Goal: Transaction & Acquisition: Purchase product/service

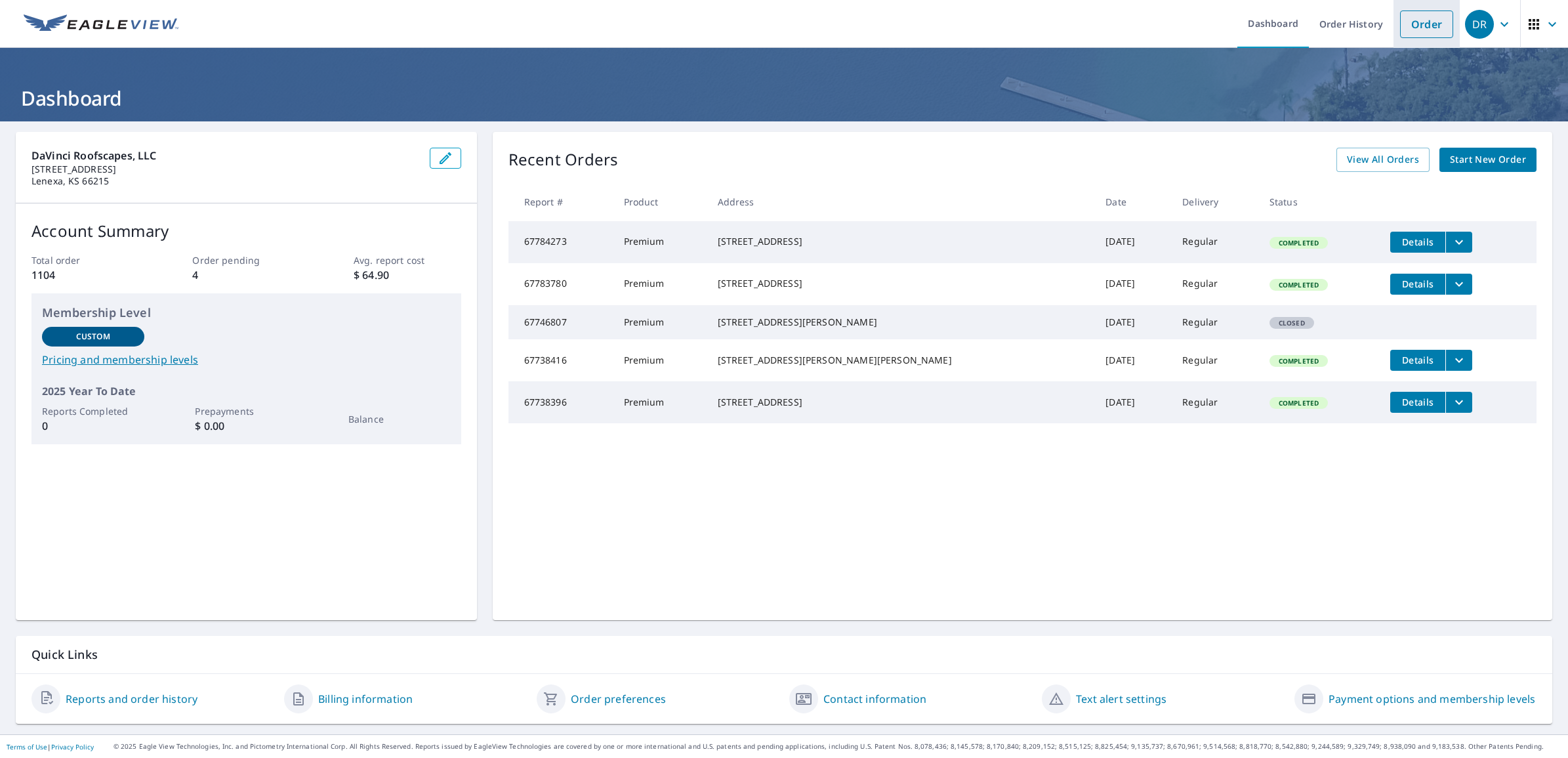
click at [1412, 24] on link "Order" at bounding box center [1426, 25] width 53 height 28
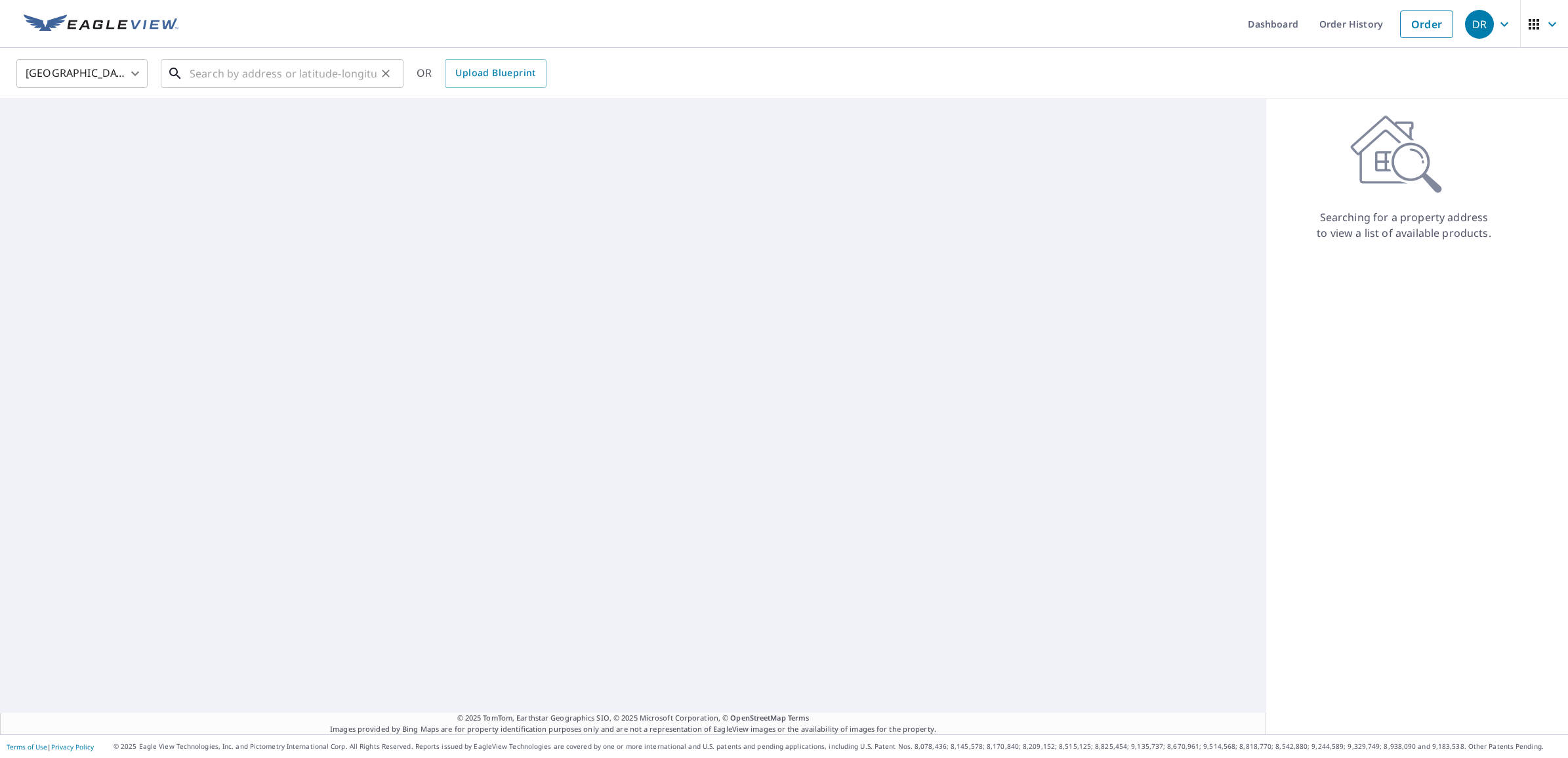
click at [314, 80] on input "text" at bounding box center [283, 73] width 187 height 37
paste input "4703 N Winesap"
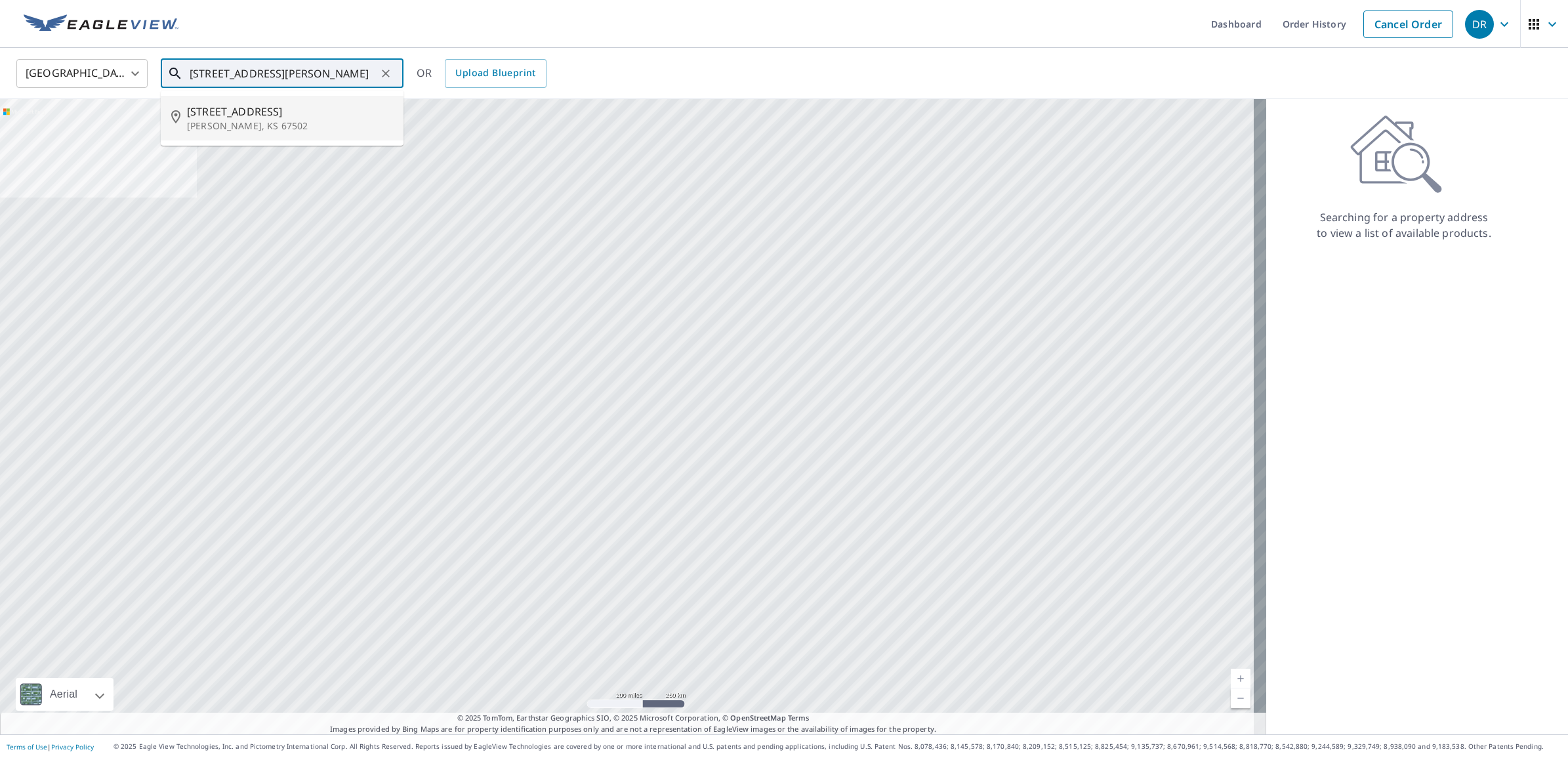
click at [276, 111] on span "[STREET_ADDRESS]" at bounding box center [290, 111] width 206 height 15
type input "[STREET_ADDRESS][PERSON_NAME]"
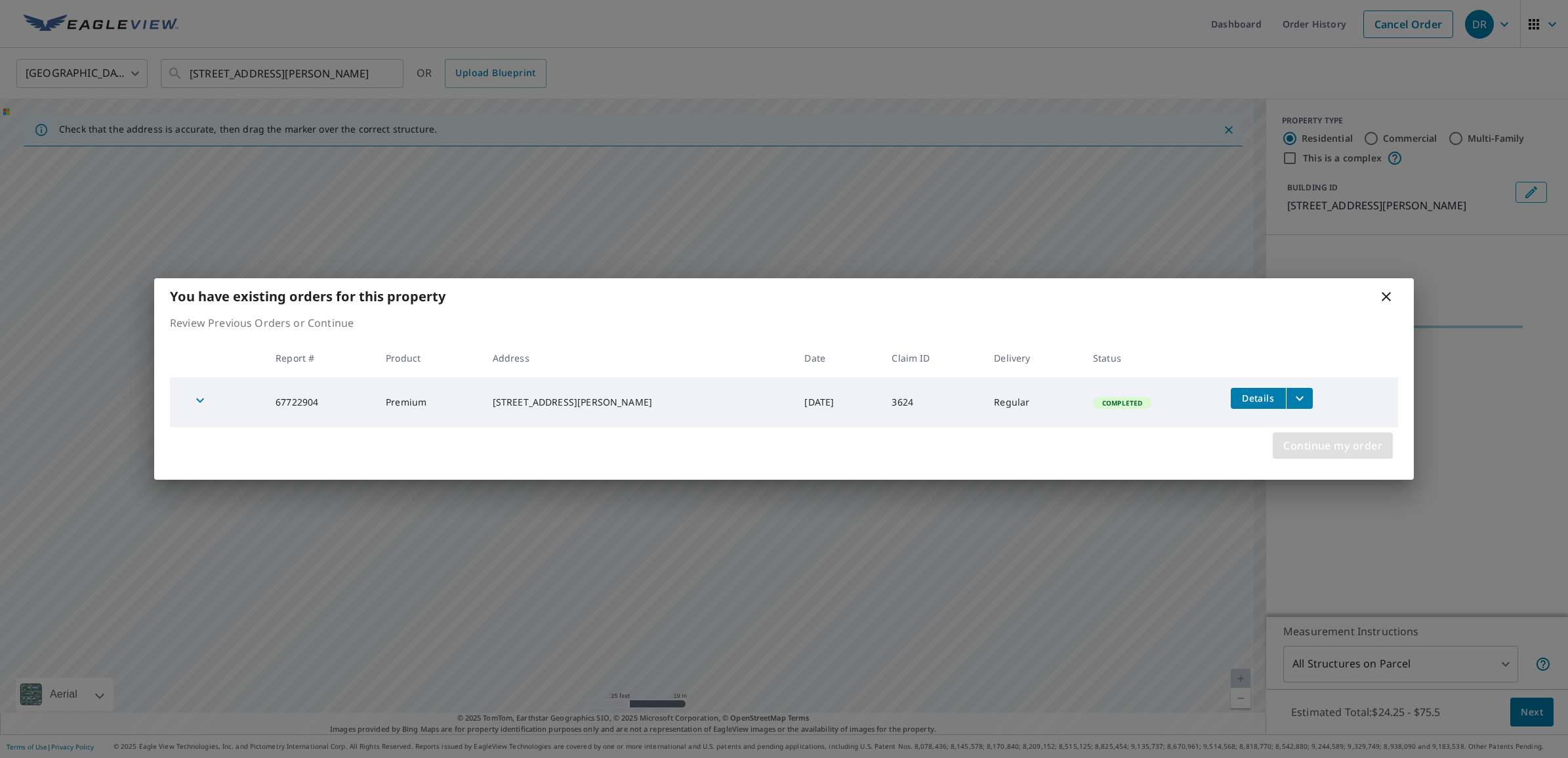
click at [1336, 451] on span "Continue my order" at bounding box center [1332, 446] width 99 height 19
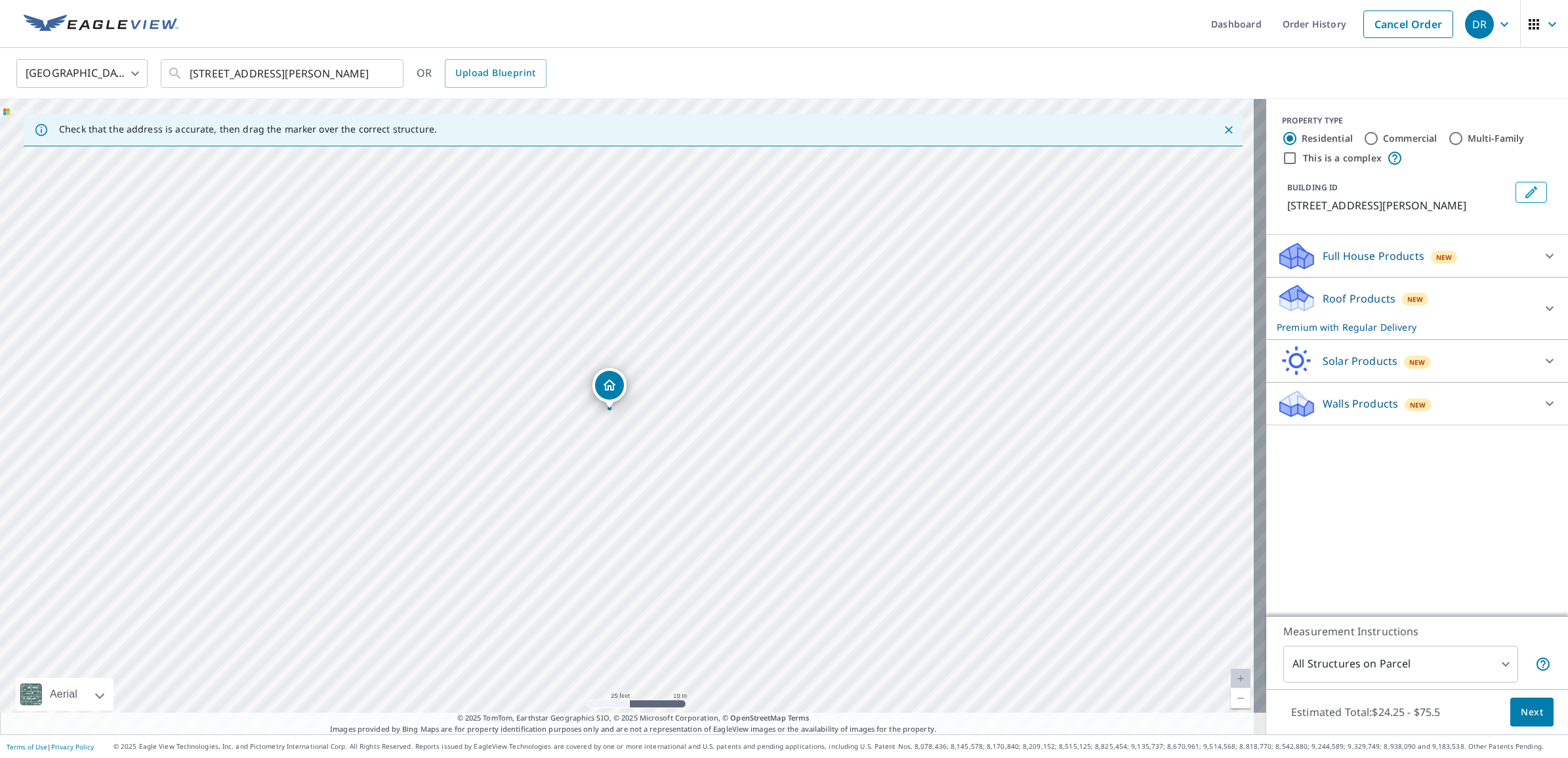
drag, startPoint x: 623, startPoint y: 386, endPoint x: 616, endPoint y: 382, distance: 8.1
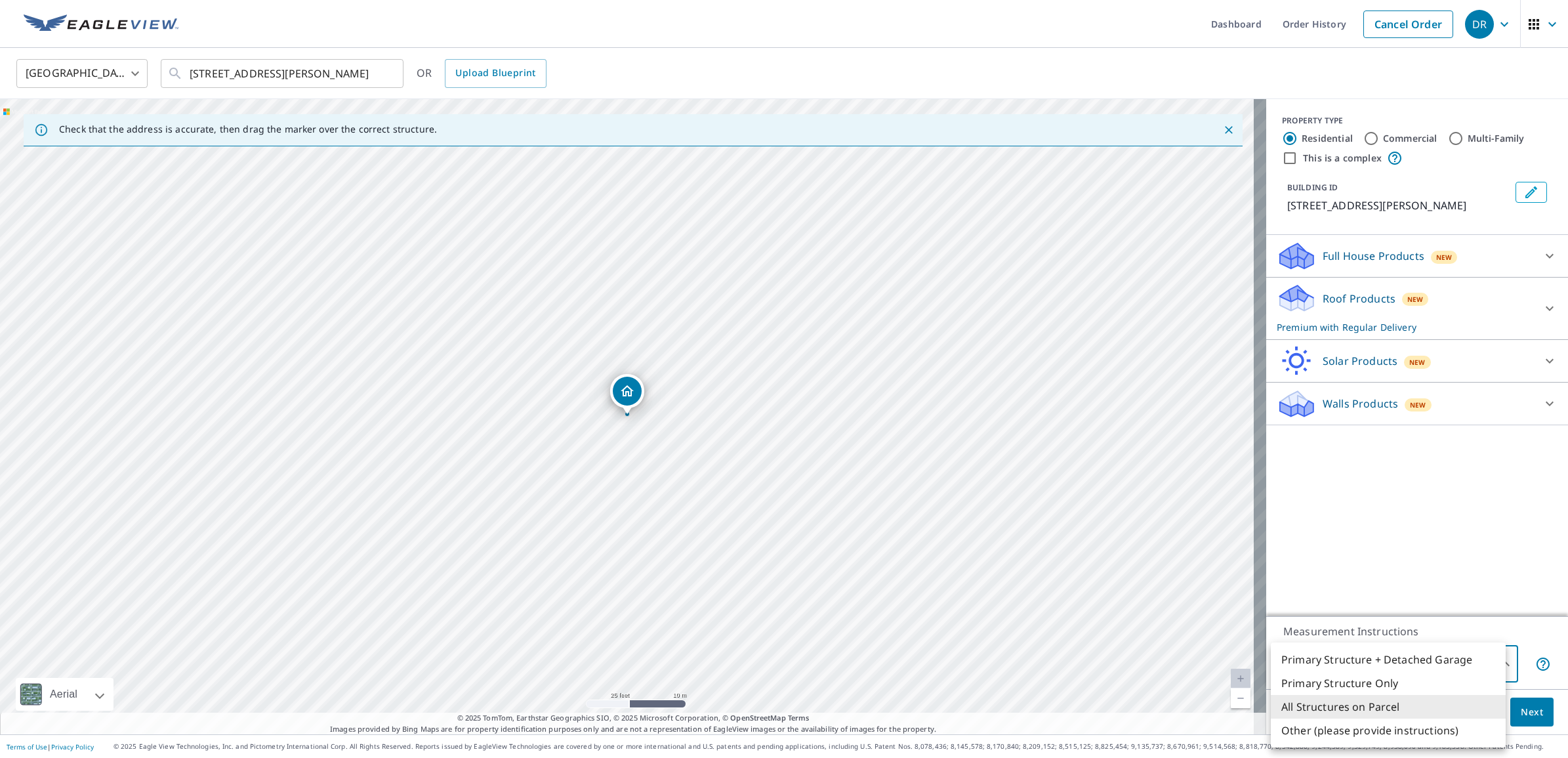
click at [1481, 654] on body "DR DR Dashboard Order History Cancel Order DR [GEOGRAPHIC_DATA] US ​ [STREET_AD…" at bounding box center [784, 379] width 1568 height 758
click at [1390, 690] on li "Primary Structure Only" at bounding box center [1388, 683] width 235 height 24
type input "2"
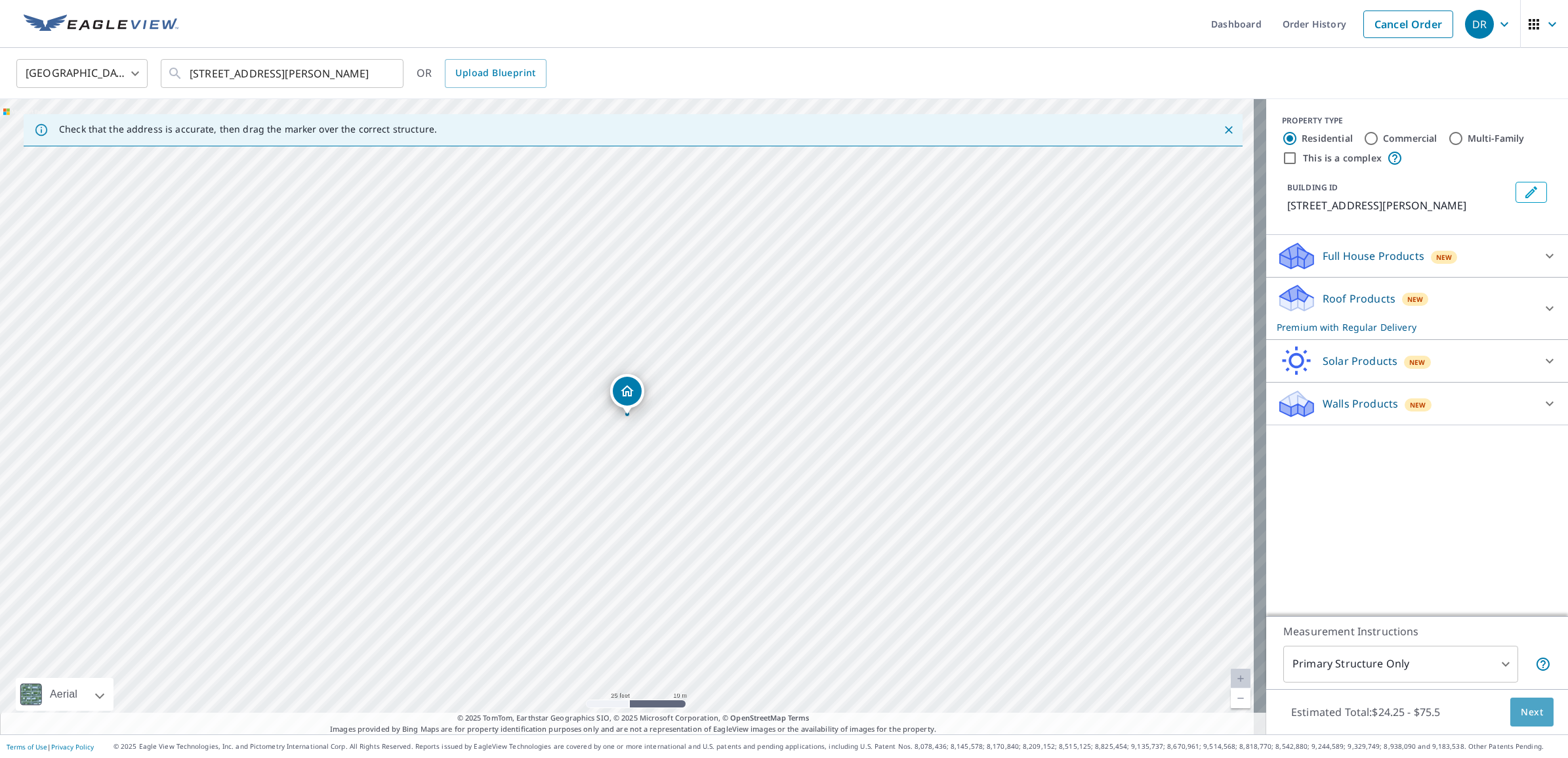
click at [1529, 716] on span "Next" at bounding box center [1532, 712] width 22 height 16
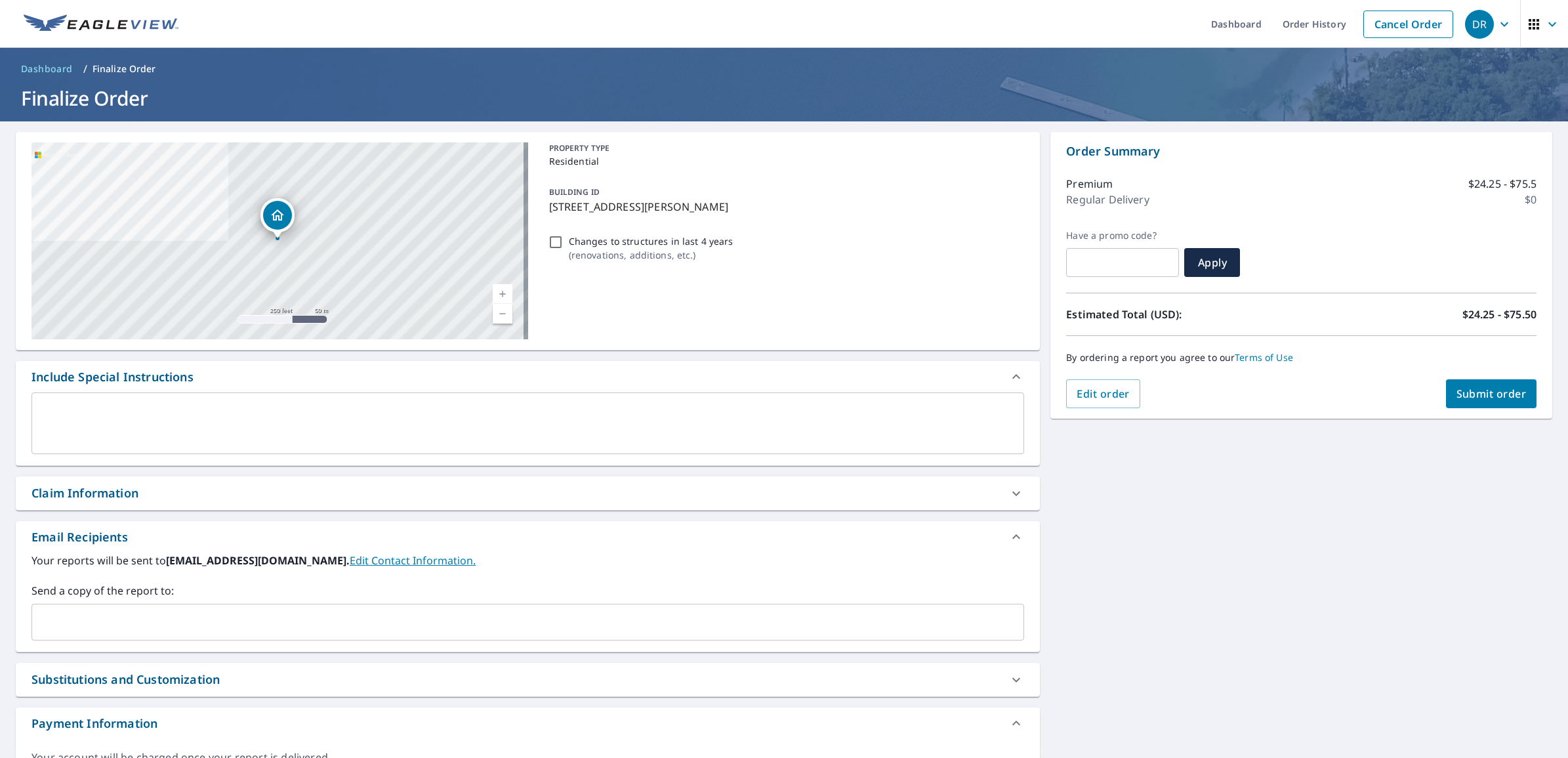
click at [127, 498] on div "Claim Information" at bounding box center [85, 493] width 107 height 18
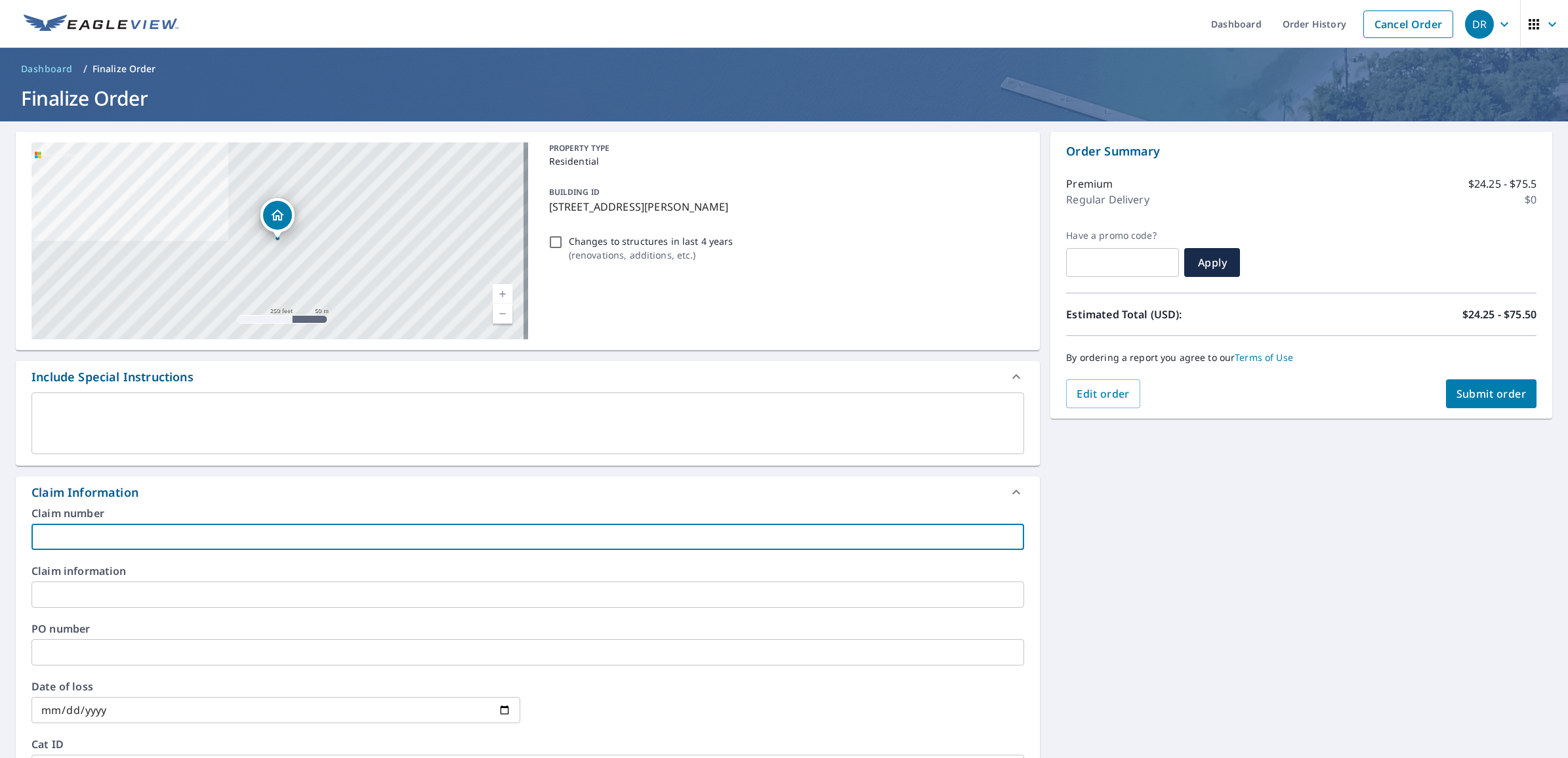
click at [95, 537] on input "text" at bounding box center [528, 537] width 993 height 26
type input "3624*"
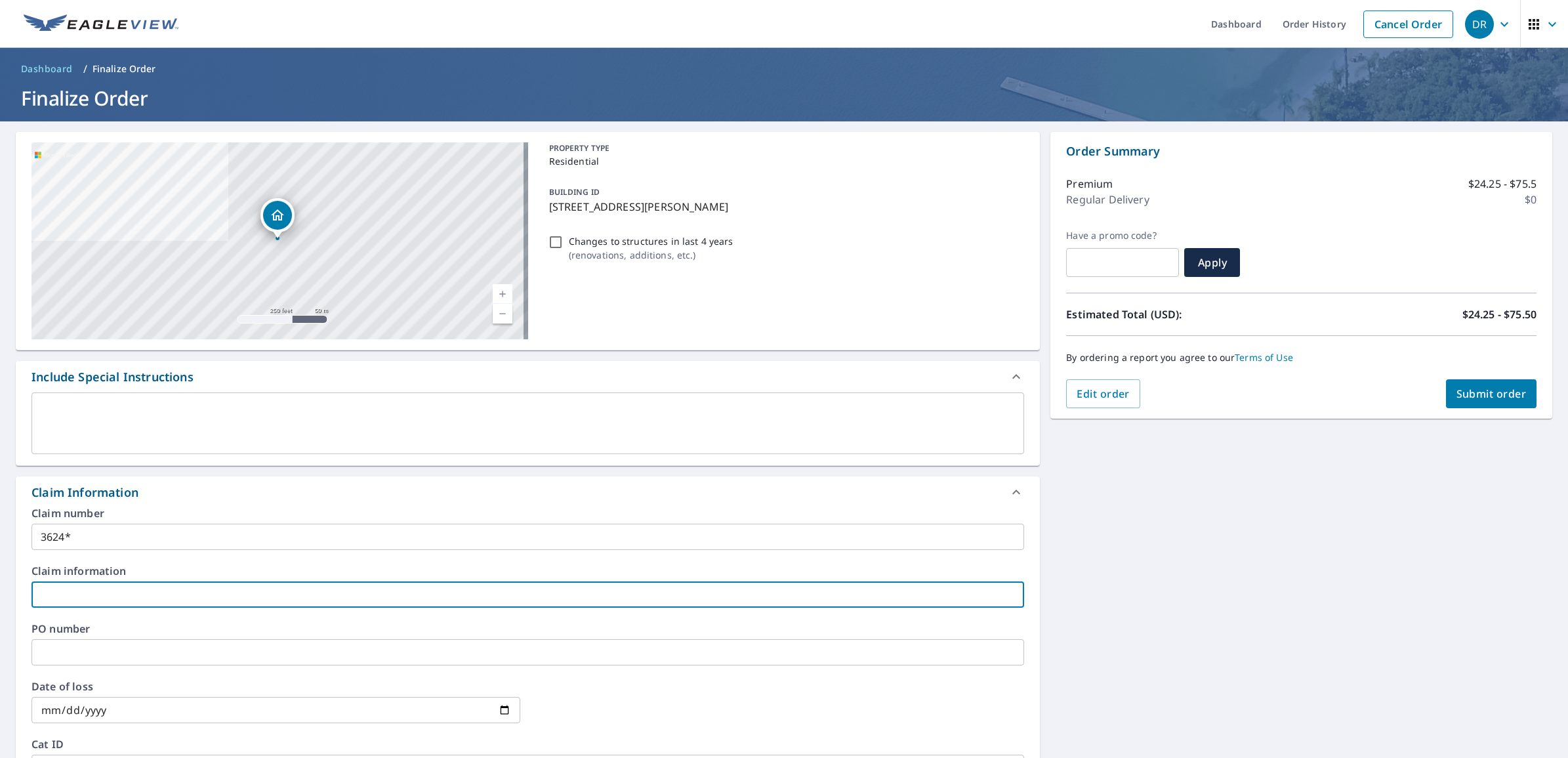
click at [149, 599] on input "text" at bounding box center [528, 594] width 993 height 26
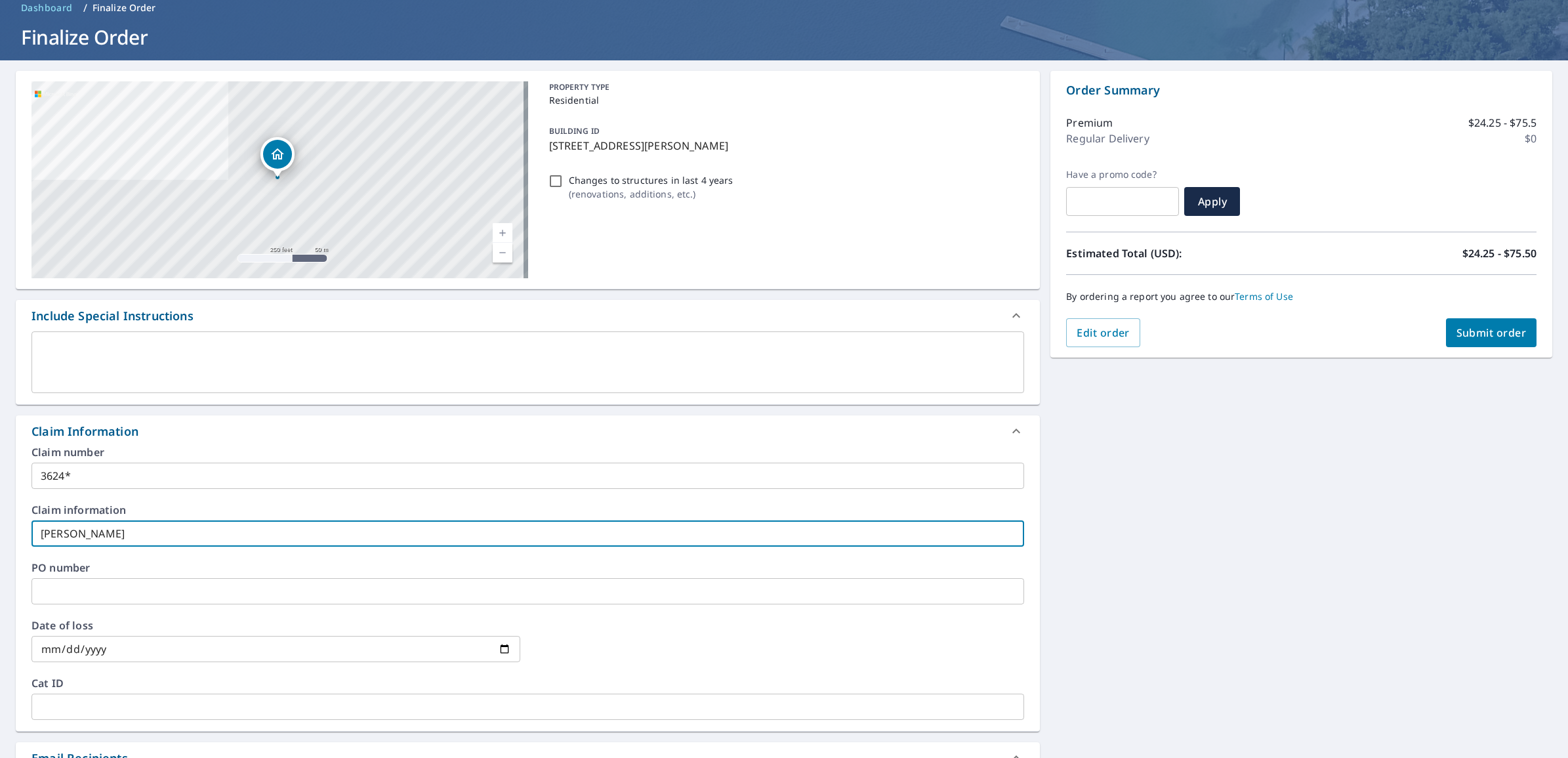
scroll to position [246, 0]
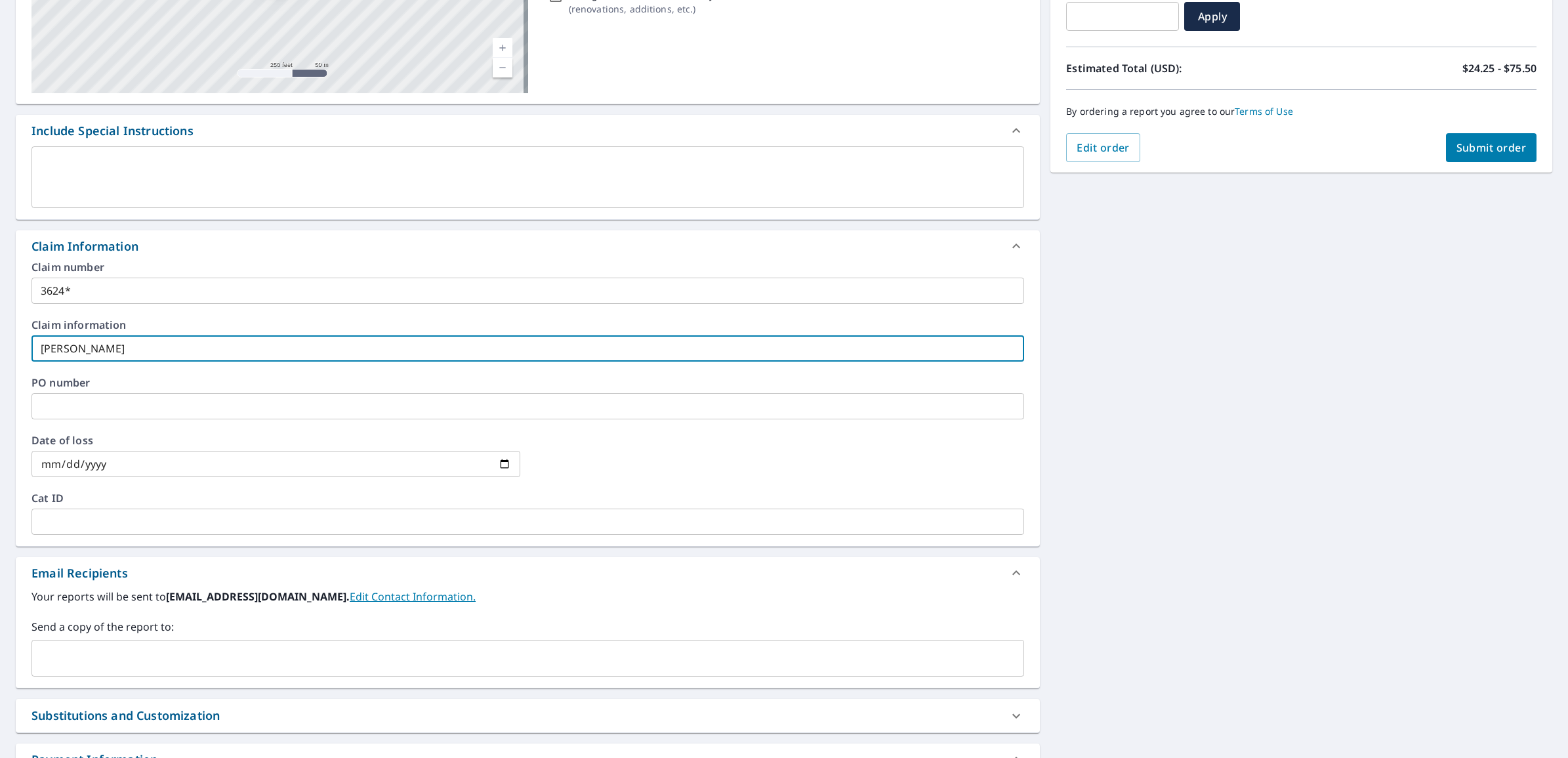
type input "[PERSON_NAME]"
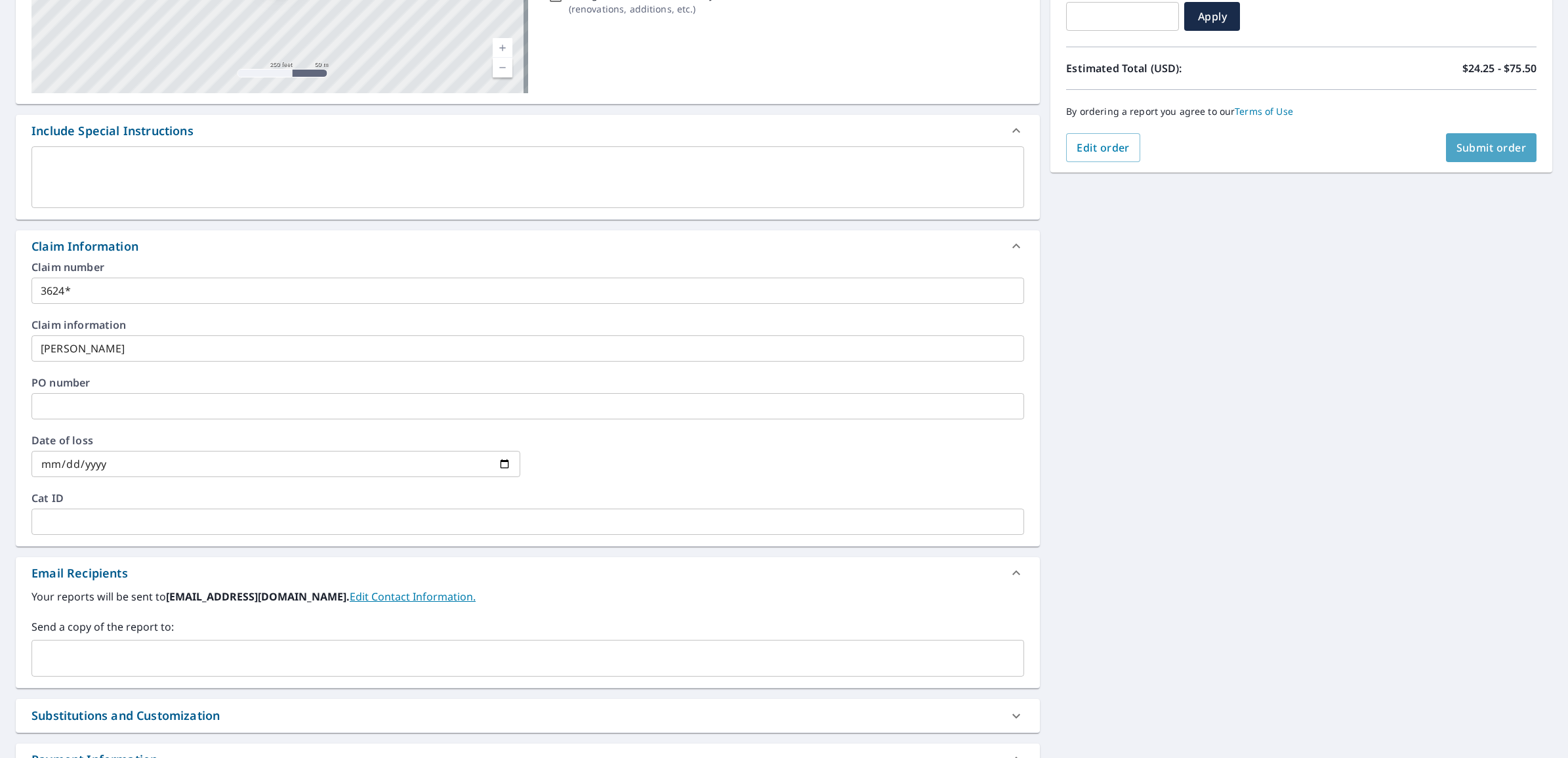
click at [1446, 156] on button "Submit order" at bounding box center [1492, 147] width 91 height 29
